Goal: Navigation & Orientation: Find specific page/section

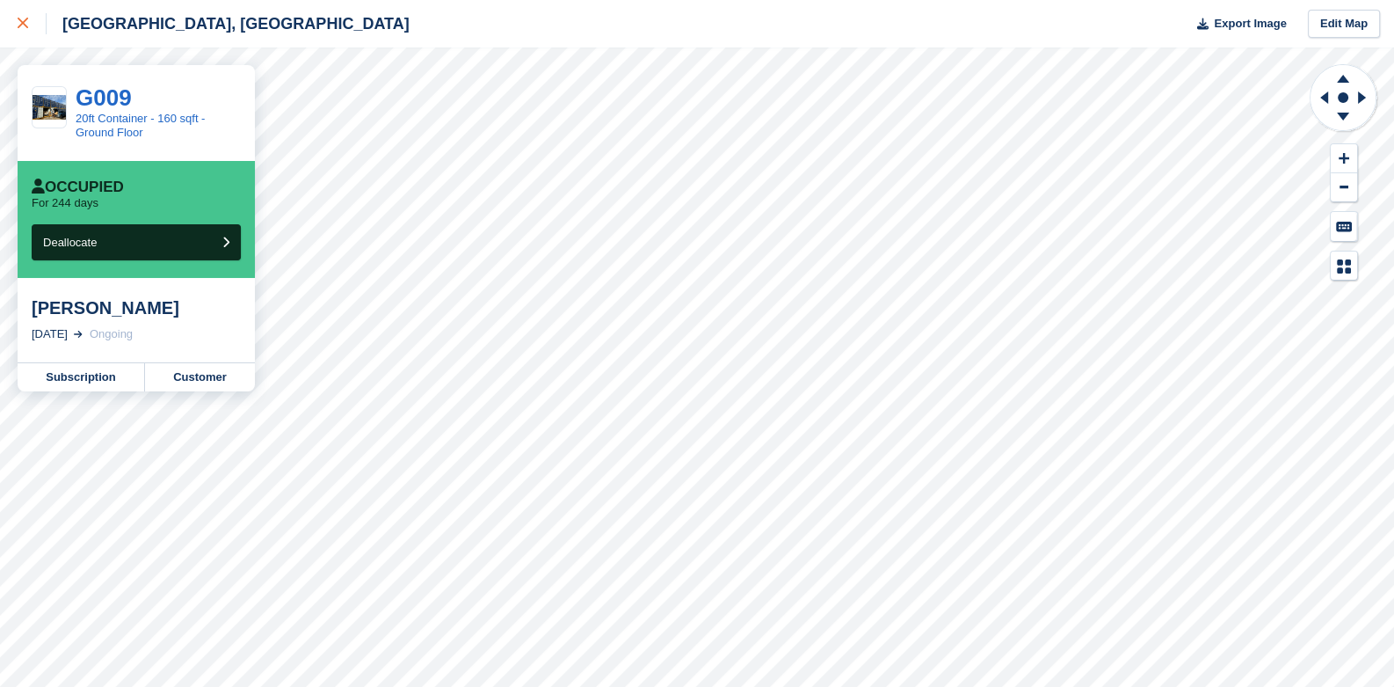
click at [24, 28] on icon at bounding box center [23, 23] width 11 height 11
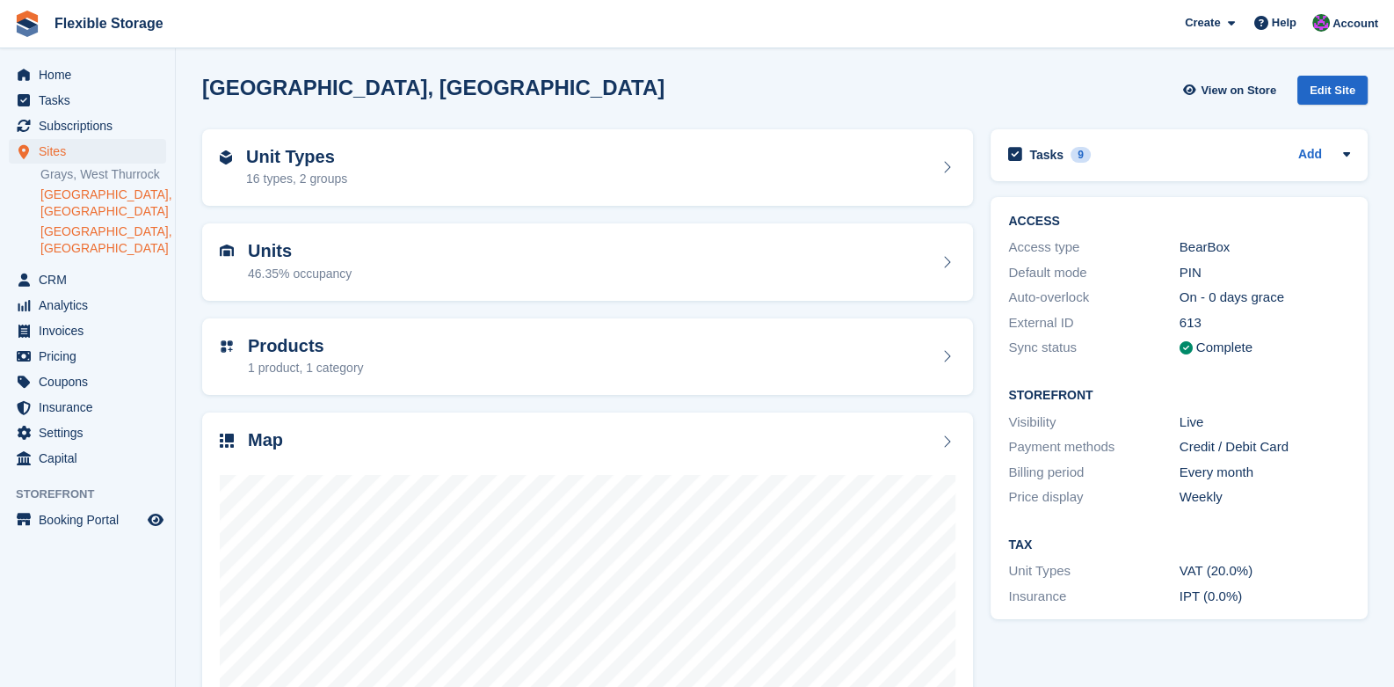
click at [101, 223] on link "[GEOGRAPHIC_DATA], [GEOGRAPHIC_DATA]" at bounding box center [103, 239] width 126 height 33
click at [950, 442] on icon at bounding box center [947, 441] width 18 height 14
